Goal: Information Seeking & Learning: Learn about a topic

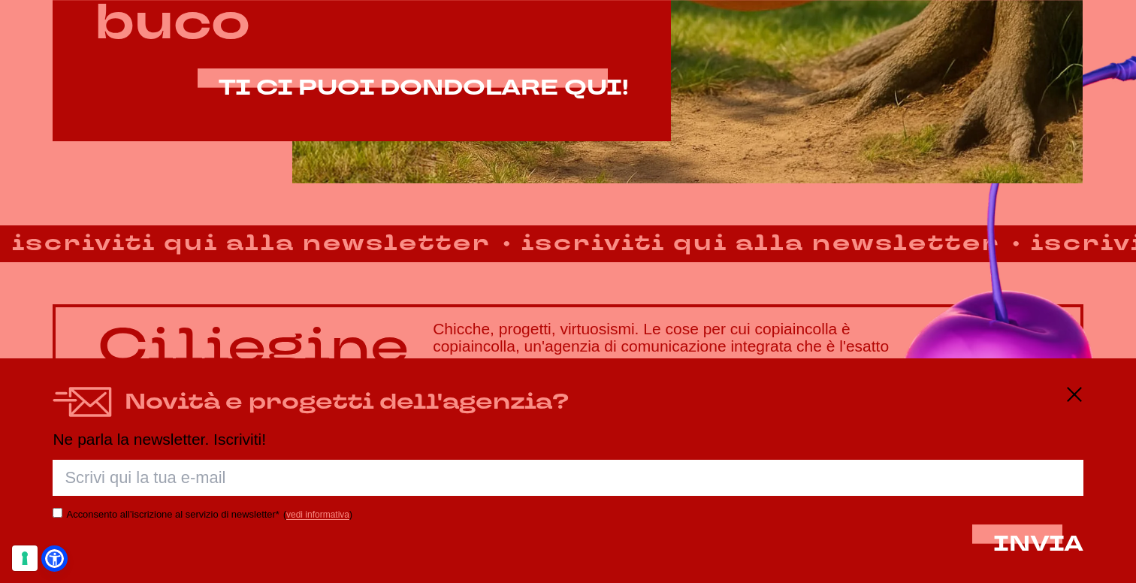
scroll to position [1013, 0]
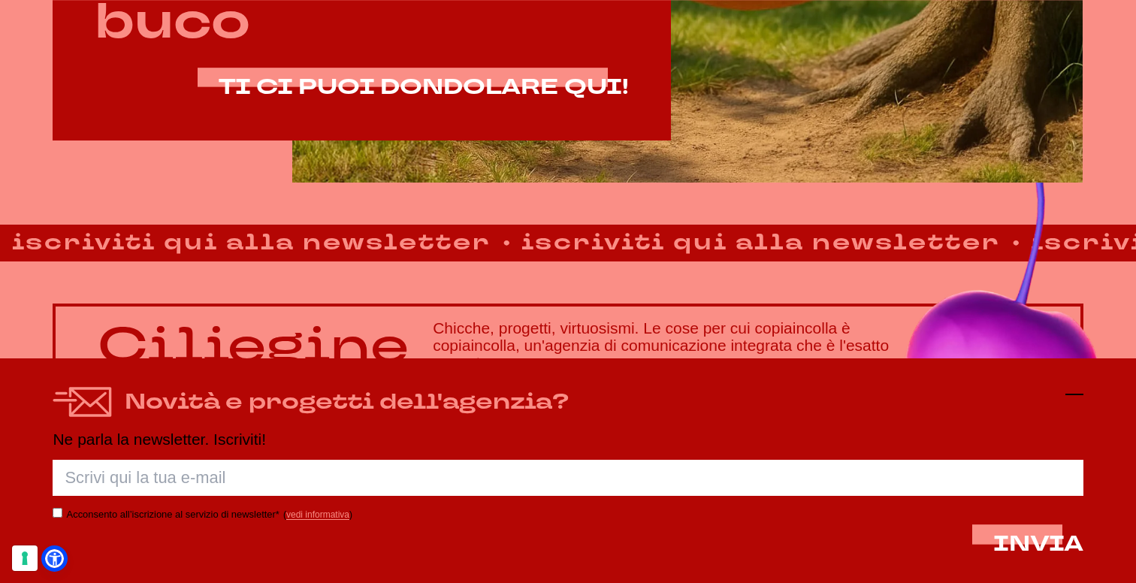
click at [1068, 391] on icon at bounding box center [1074, 394] width 18 height 18
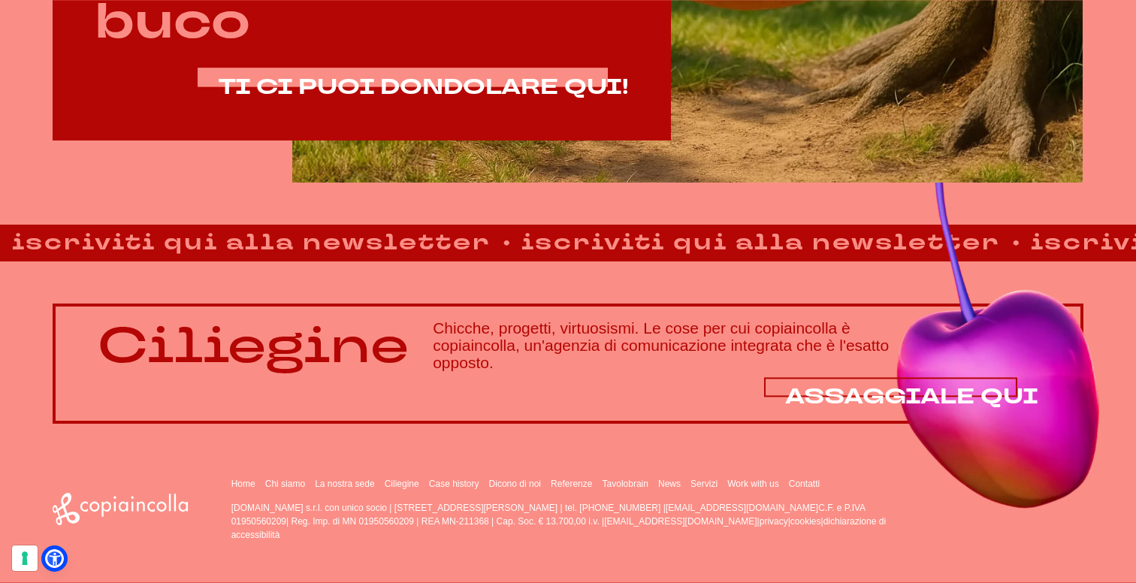
click at [928, 395] on span "ASSAGGIALE QUI" at bounding box center [911, 396] width 253 height 29
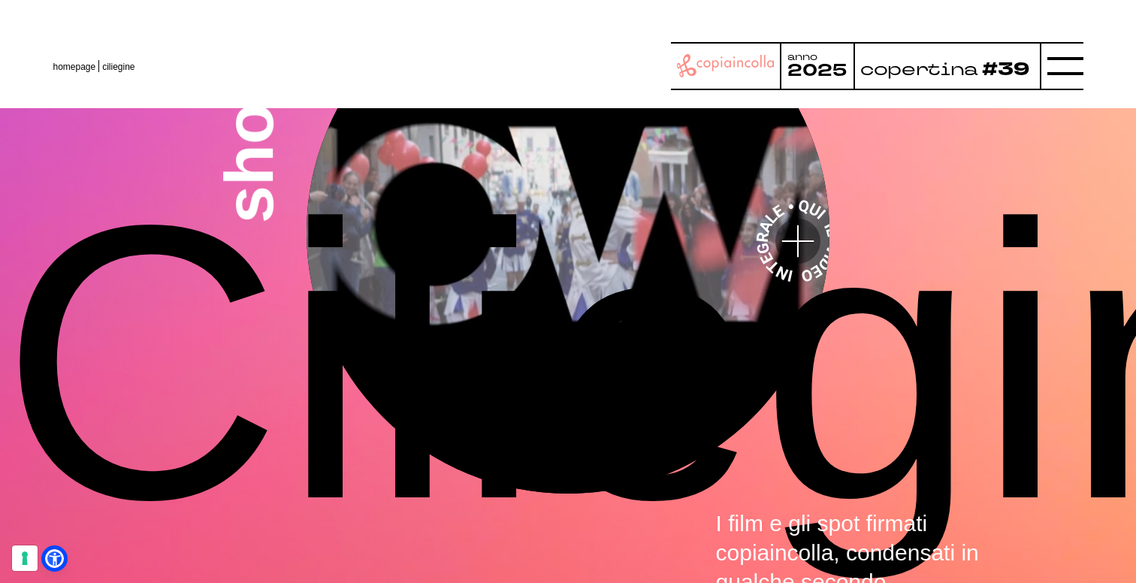
scroll to position [4421, 0]
click at [1052, 66] on line at bounding box center [1065, 66] width 36 height 0
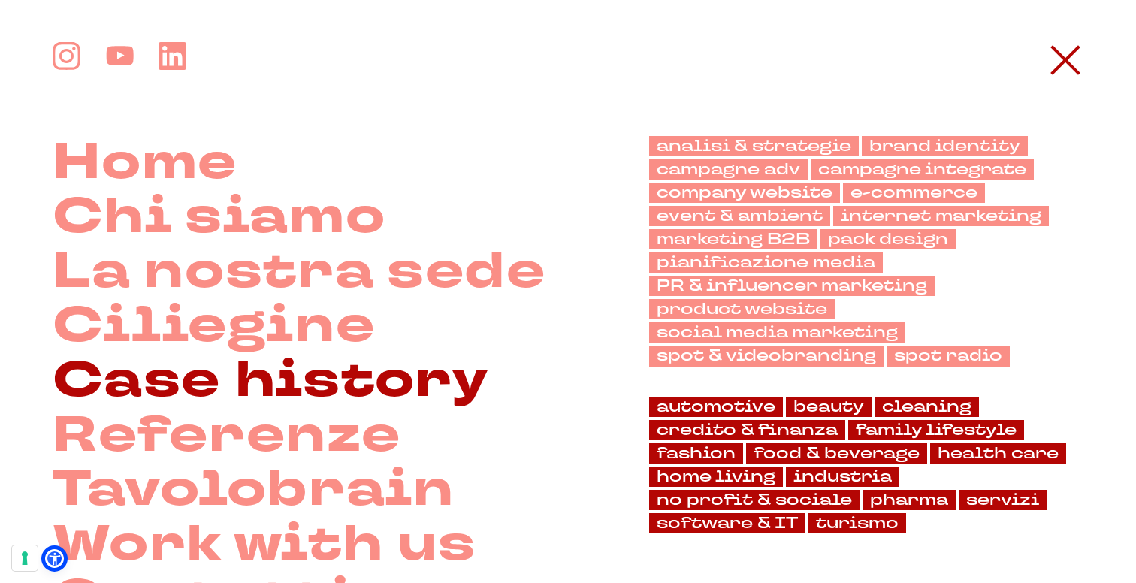
click at [306, 384] on link "Case history" at bounding box center [271, 381] width 436 height 55
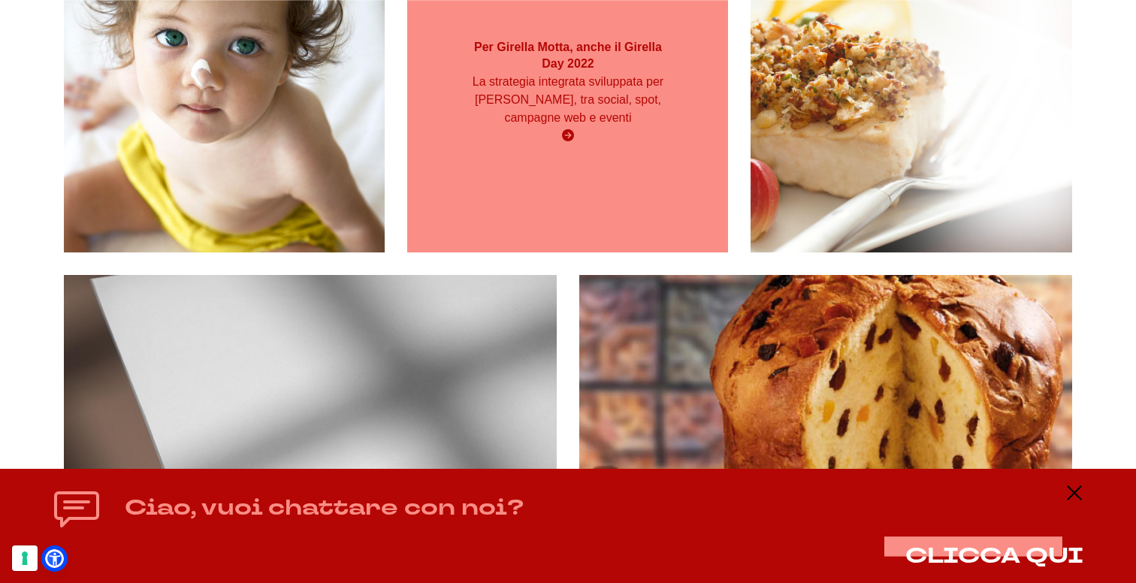
scroll to position [5630, 0]
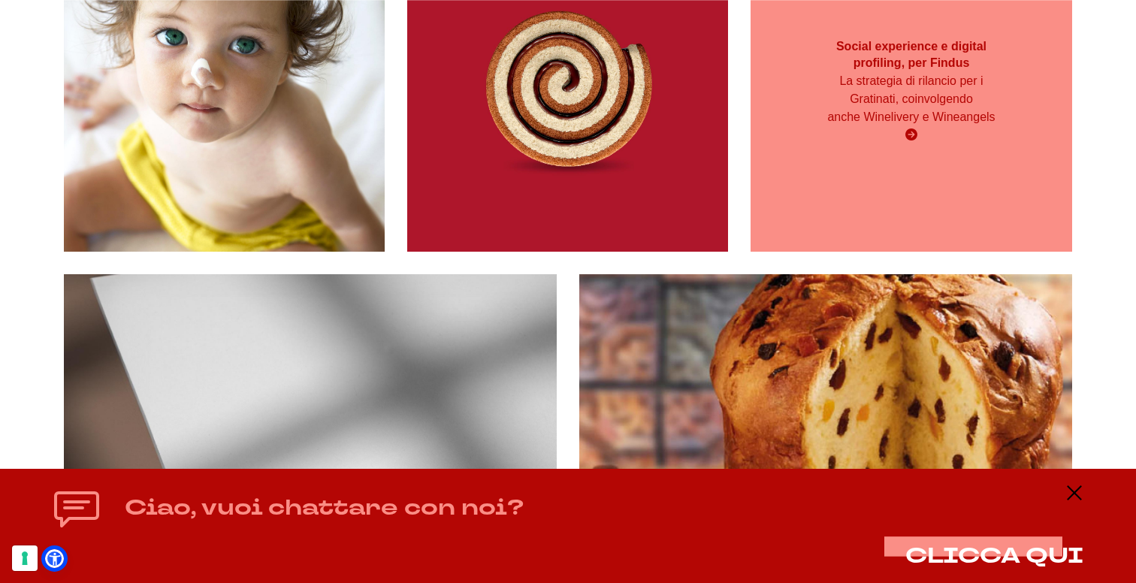
click at [937, 144] on div "La strategia di rilancio per i Gratinati, coinvolgendo anche Winelivery e Winea…" at bounding box center [911, 108] width 192 height 72
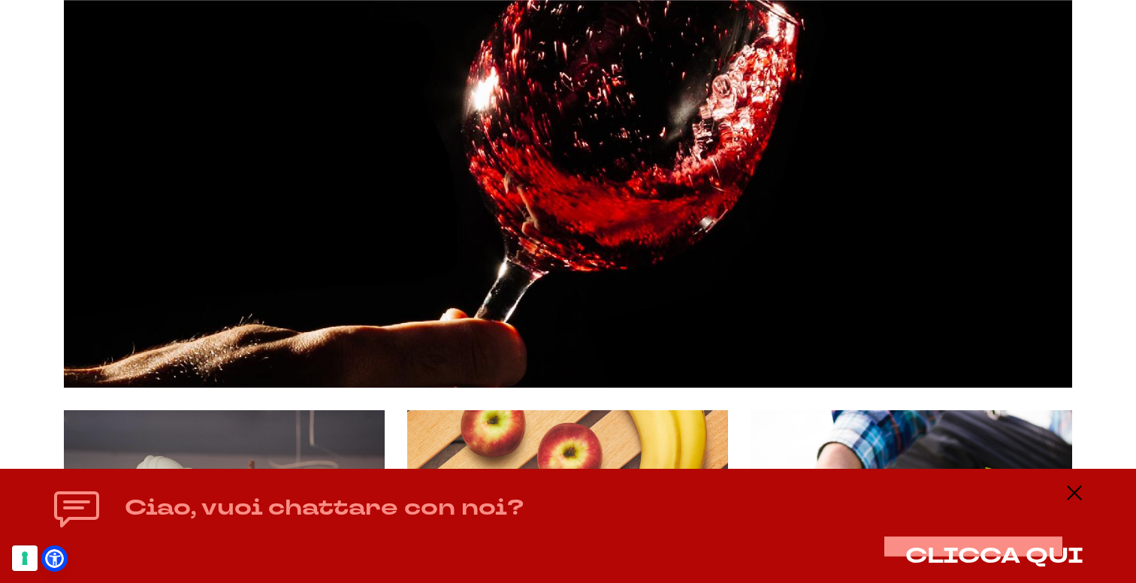
scroll to position [6890, 0]
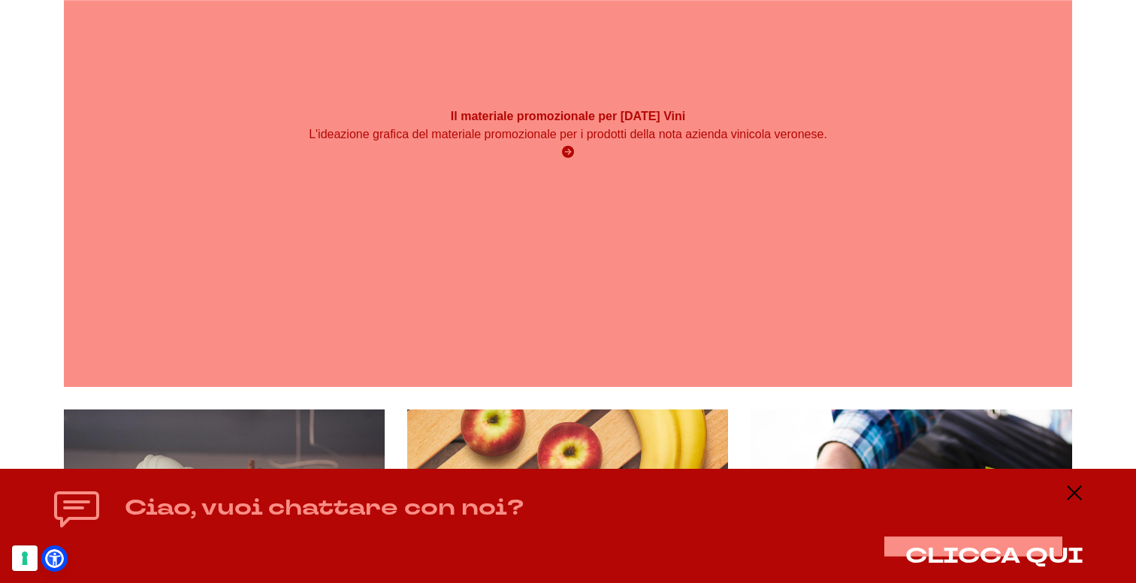
click at [615, 162] on div "L'ideazione grafica del materiale promozionale per i prodotti della nota aziend…" at bounding box center [568, 143] width 605 height 36
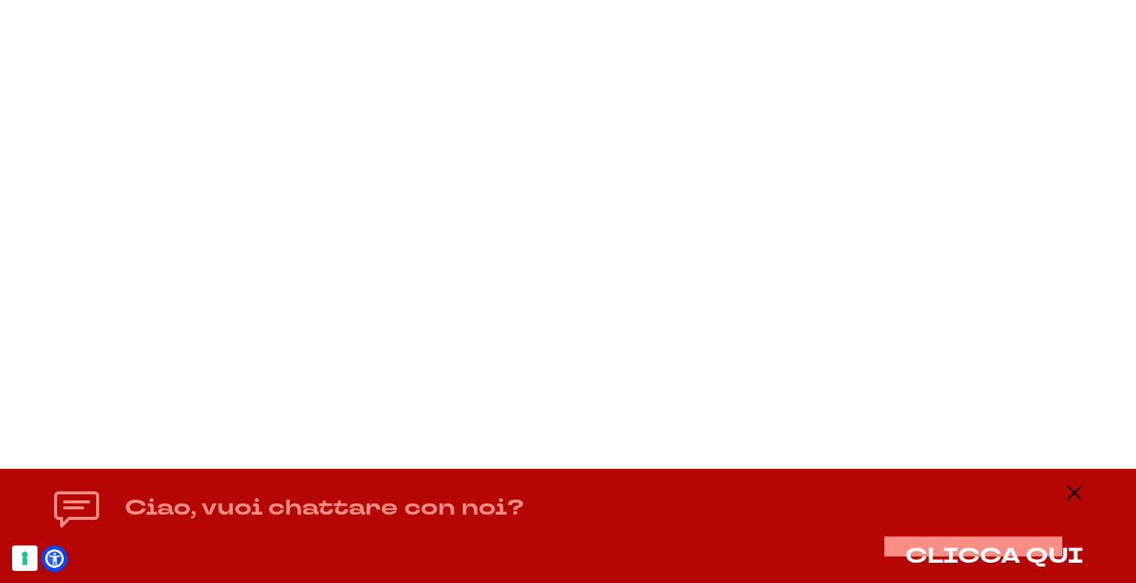
scroll to position [9433, 0]
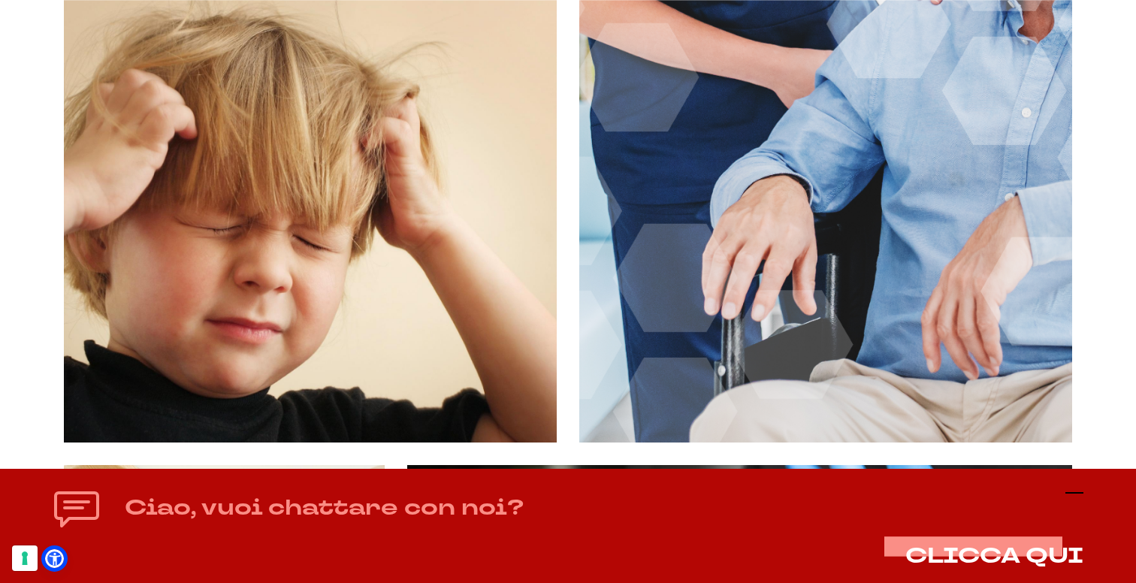
click at [1073, 493] on line at bounding box center [1074, 493] width 18 height 0
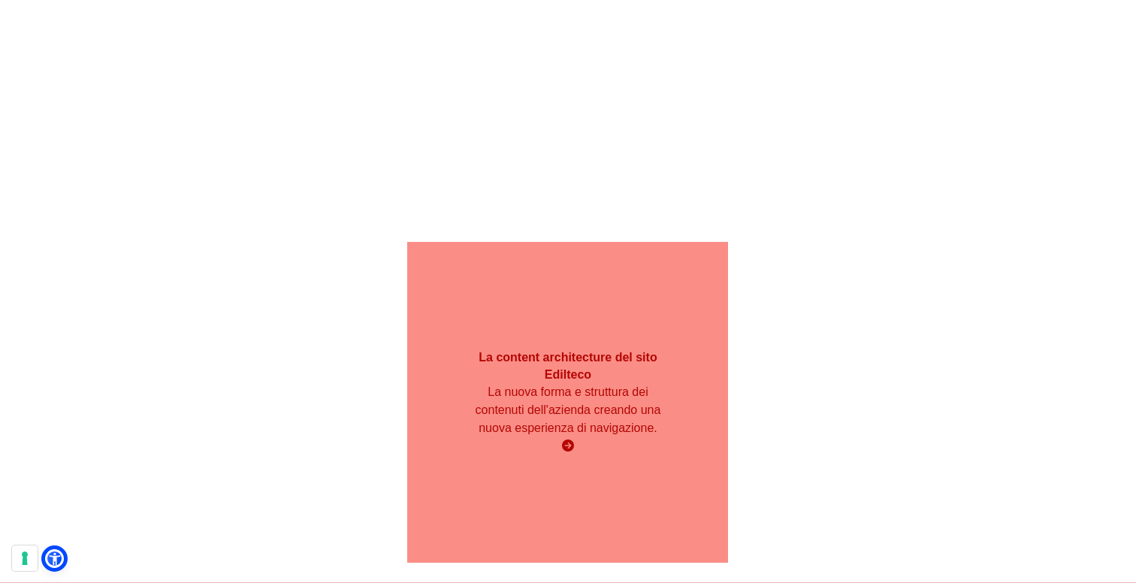
scroll to position [22715, 0]
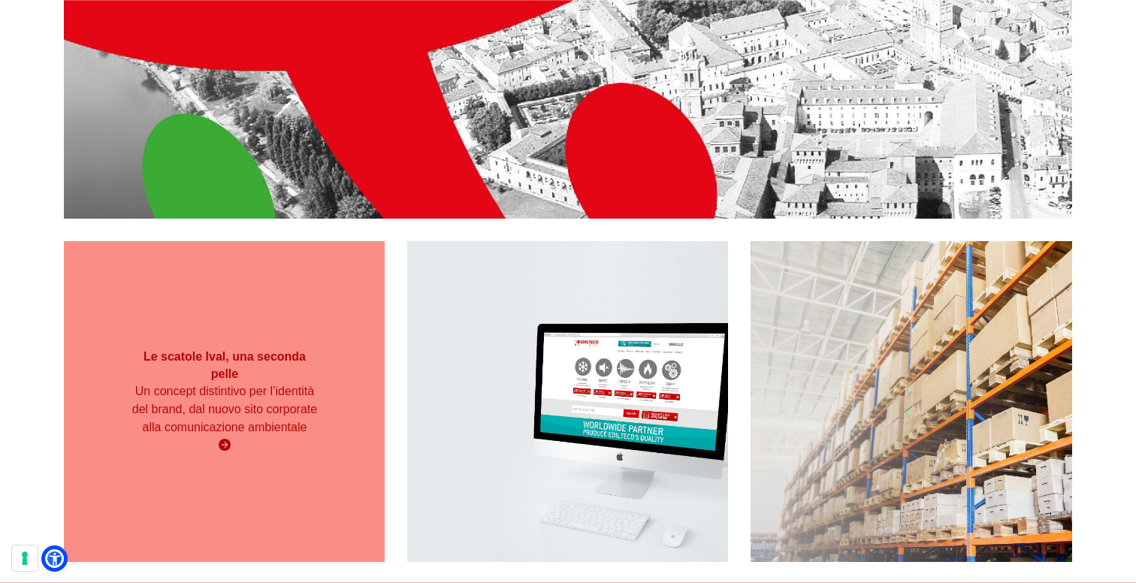
click at [338, 541] on div "Le scatole Ival, una seconda pelle Un concept distintivo per l’identità del bra…" at bounding box center [224, 401] width 321 height 321
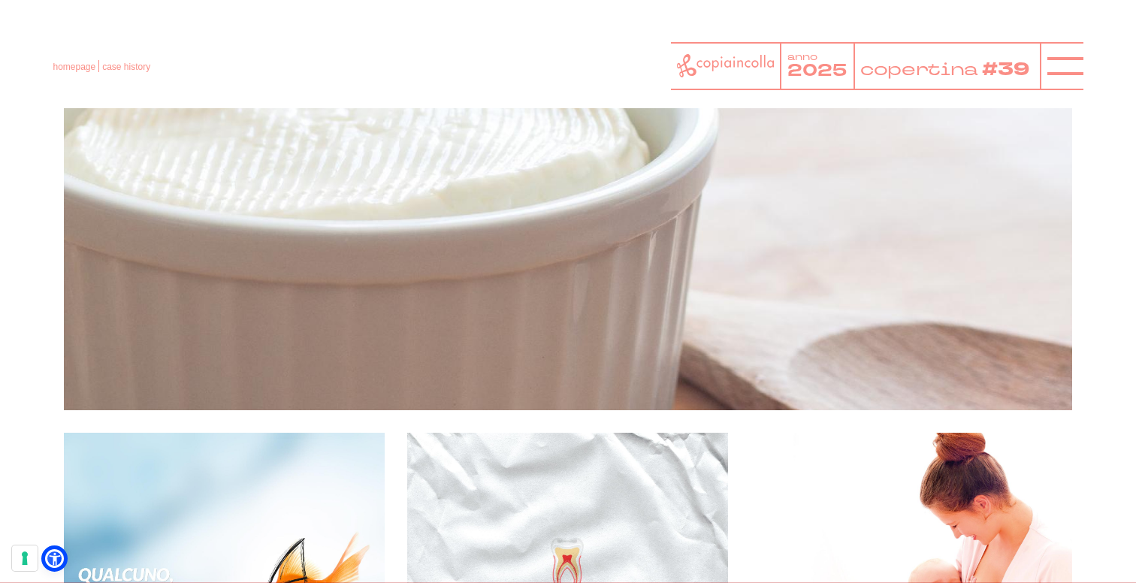
scroll to position [24260, 0]
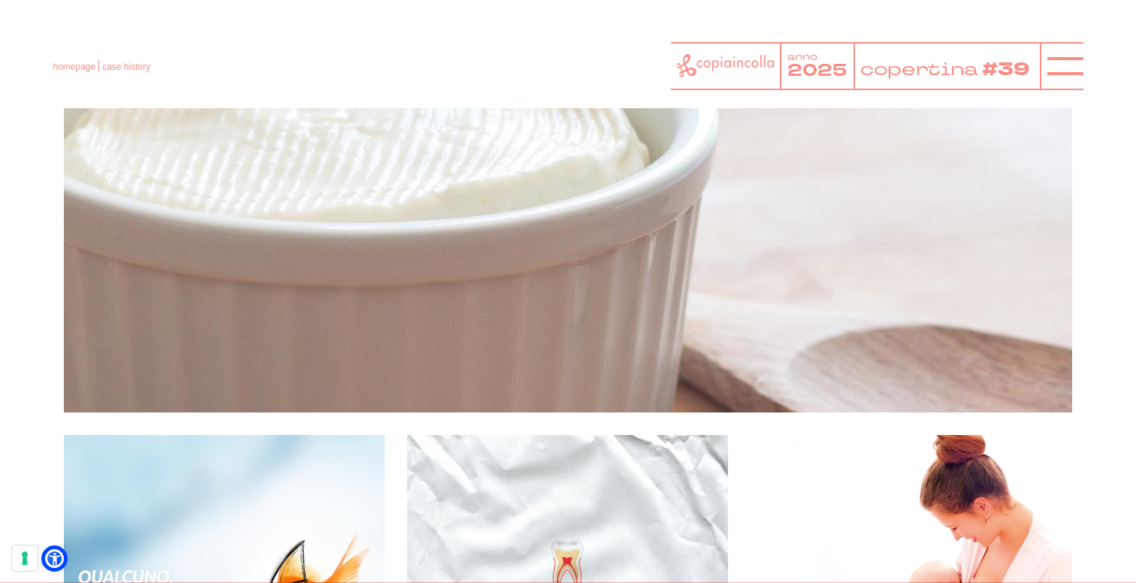
click at [657, 334] on div "Il brand feeling dei formaggi Bustaffa Il sistema di comunicazione sviluppato p…" at bounding box center [568, 161] width 1008 height 504
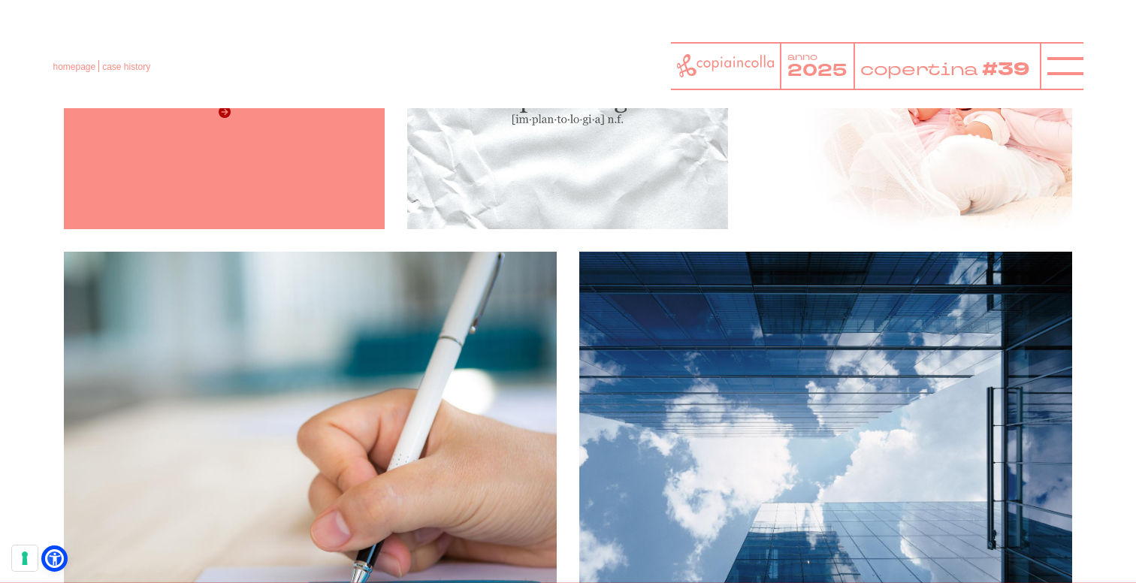
scroll to position [24786, 0]
click at [299, 213] on div "La campagna Cribis con un pesce rosso spaccone La comunicazione web per una soc…" at bounding box center [224, 69] width 321 height 321
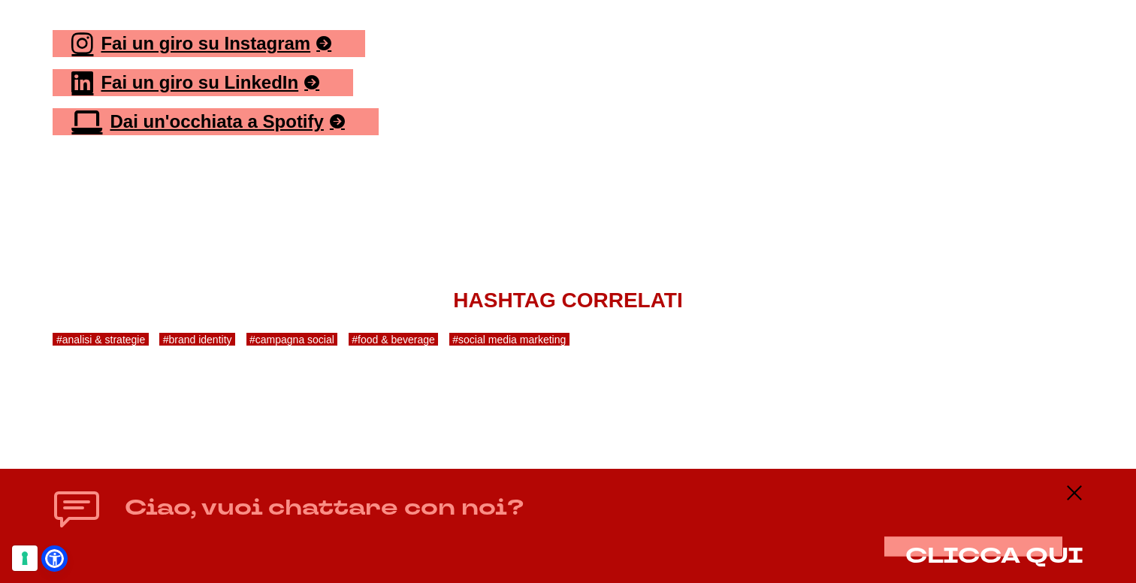
scroll to position [6262, 0]
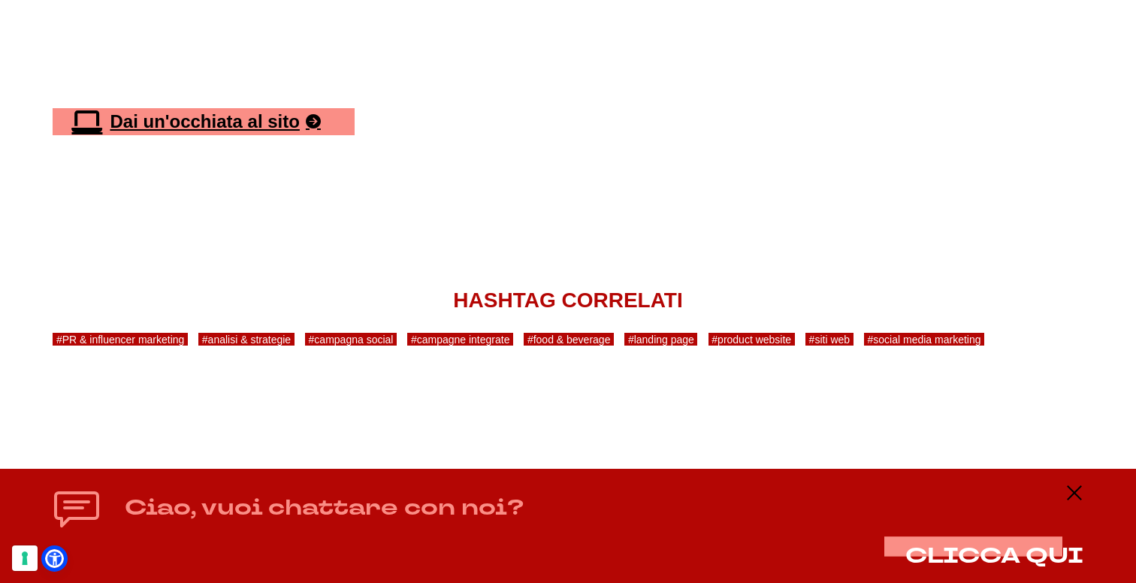
scroll to position [4731, 0]
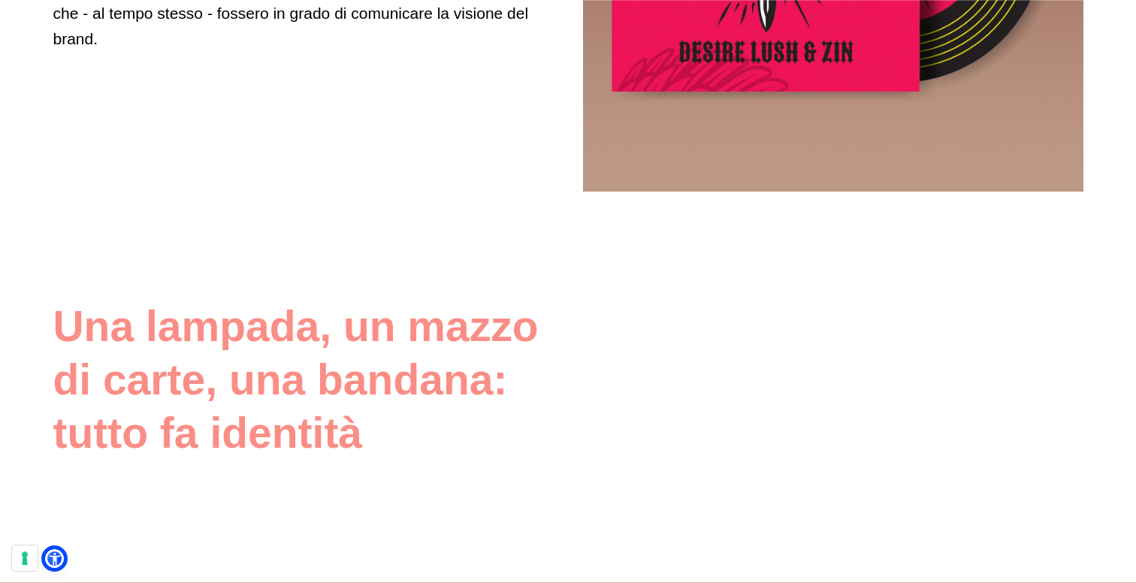
scroll to position [2265, 0]
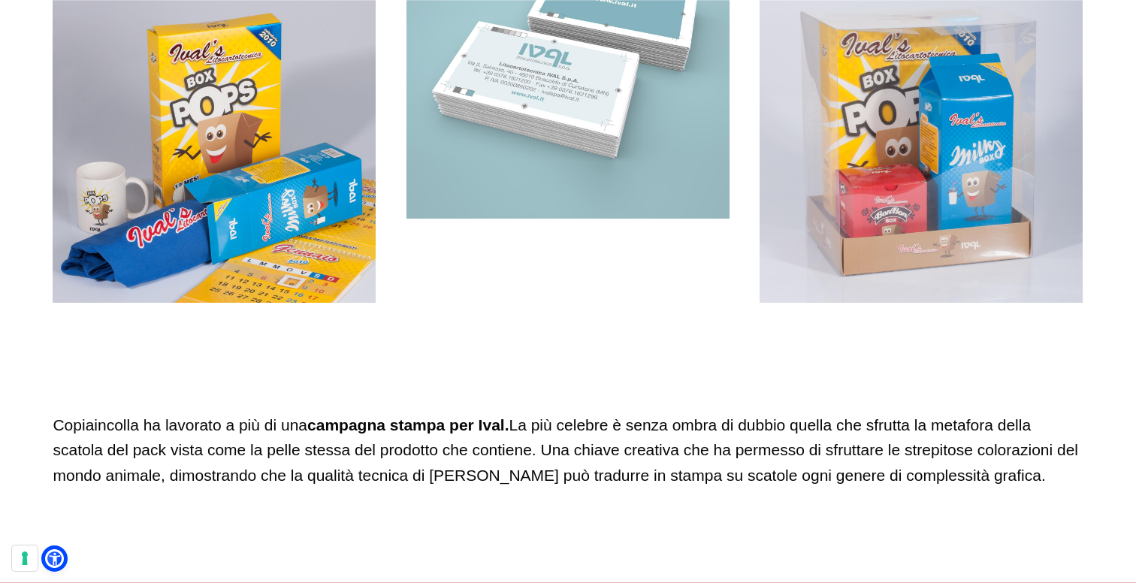
scroll to position [1015, 0]
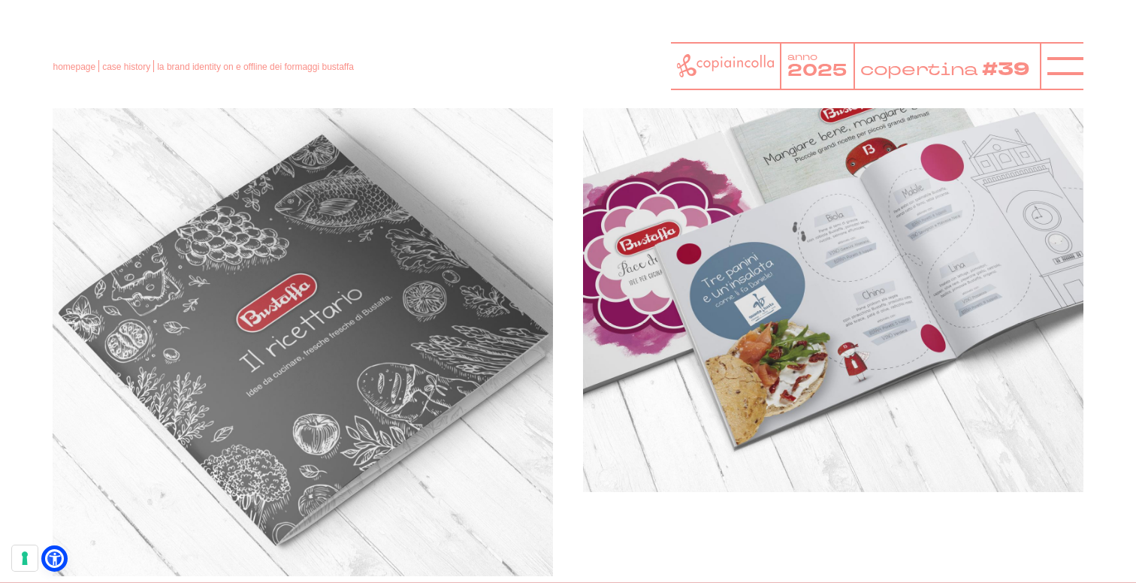
scroll to position [2667, 0]
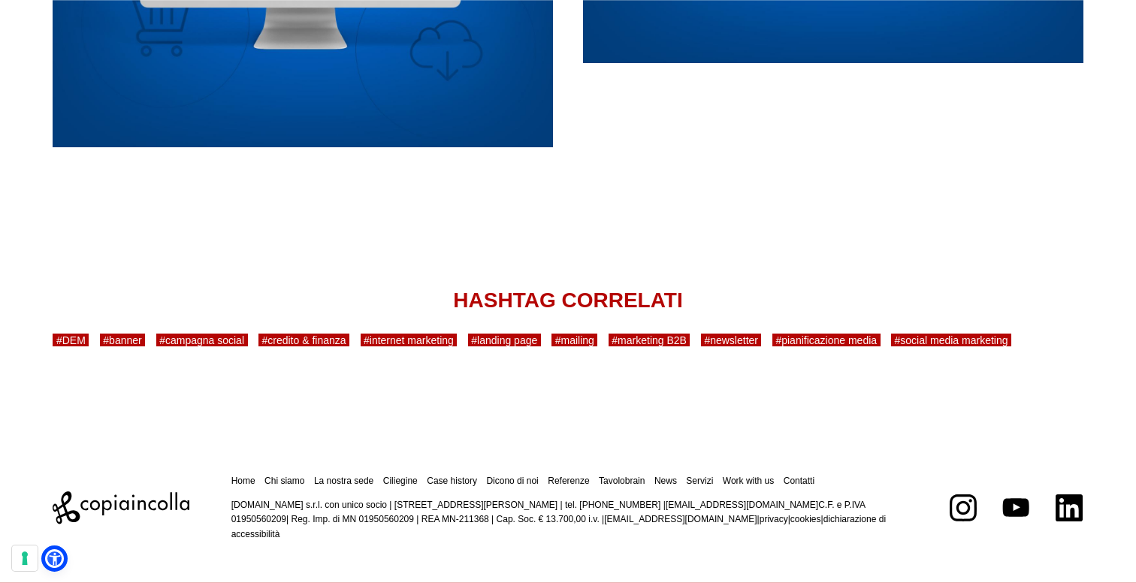
scroll to position [4055, 0]
